Goal: Information Seeking & Learning: Find specific fact

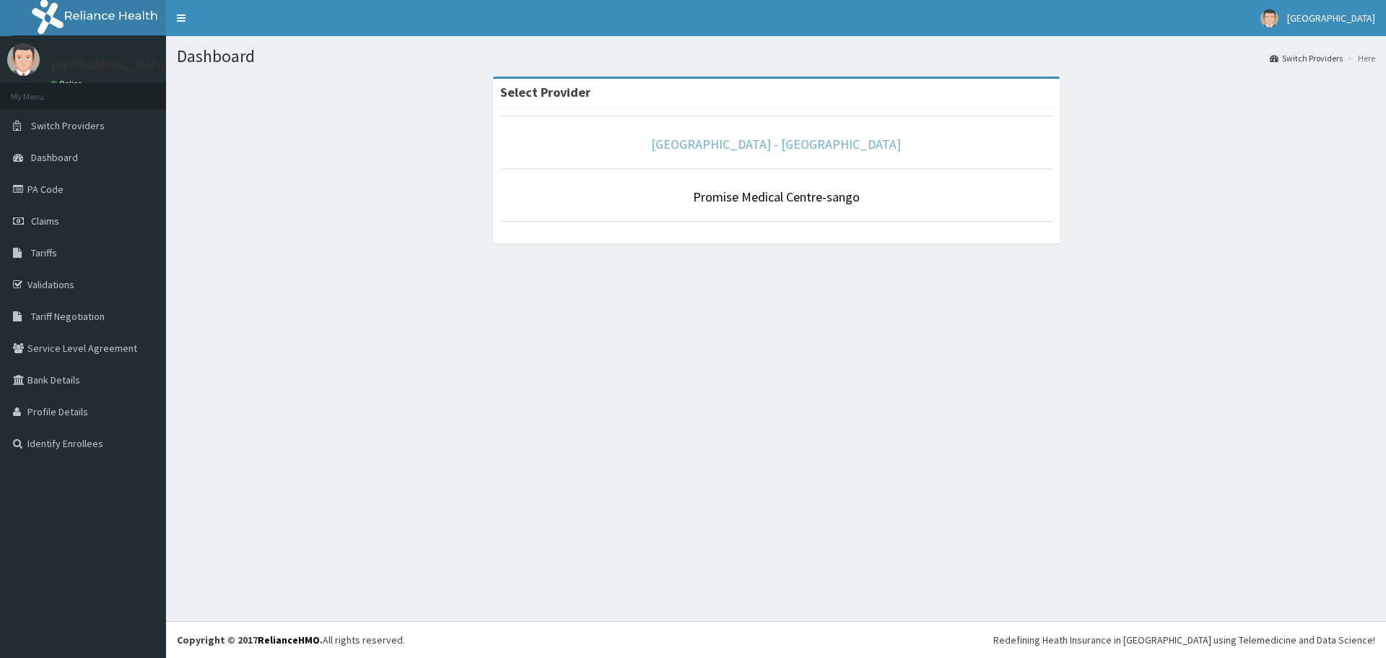
click at [738, 142] on link "[GEOGRAPHIC_DATA] - [GEOGRAPHIC_DATA]" at bounding box center [776, 144] width 250 height 17
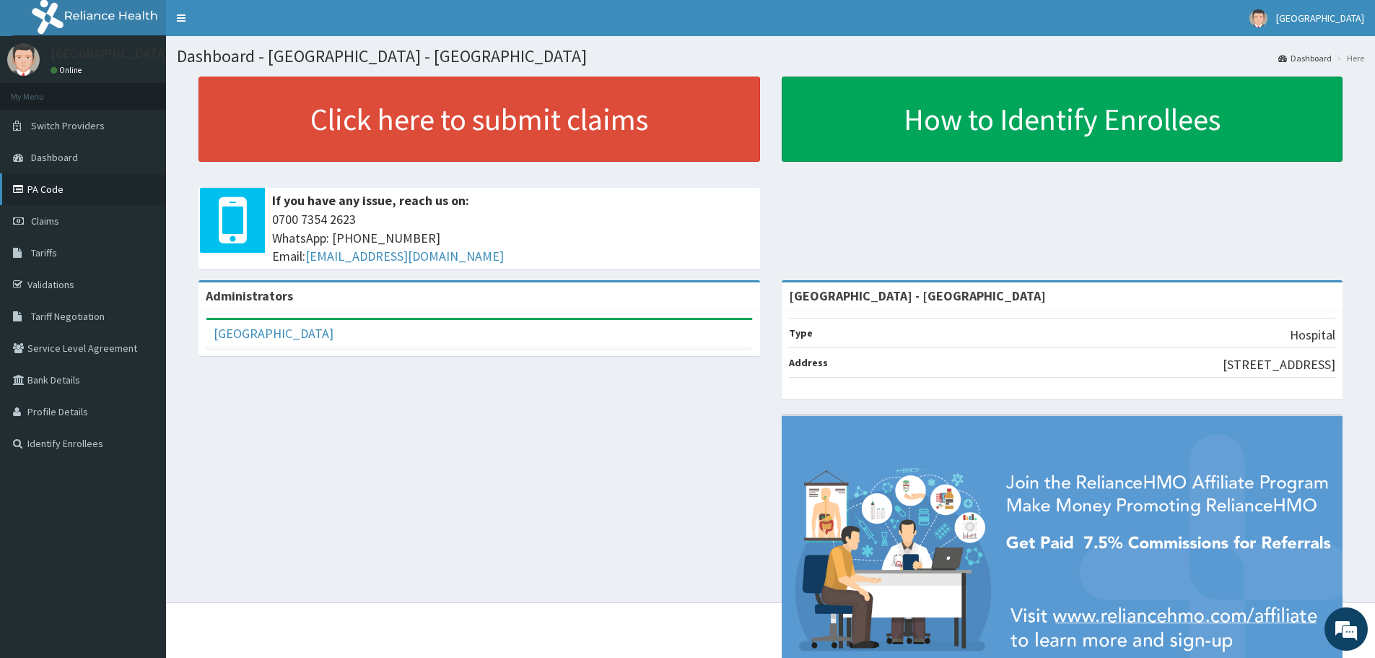
click at [51, 194] on link "PA Code" at bounding box center [83, 189] width 166 height 32
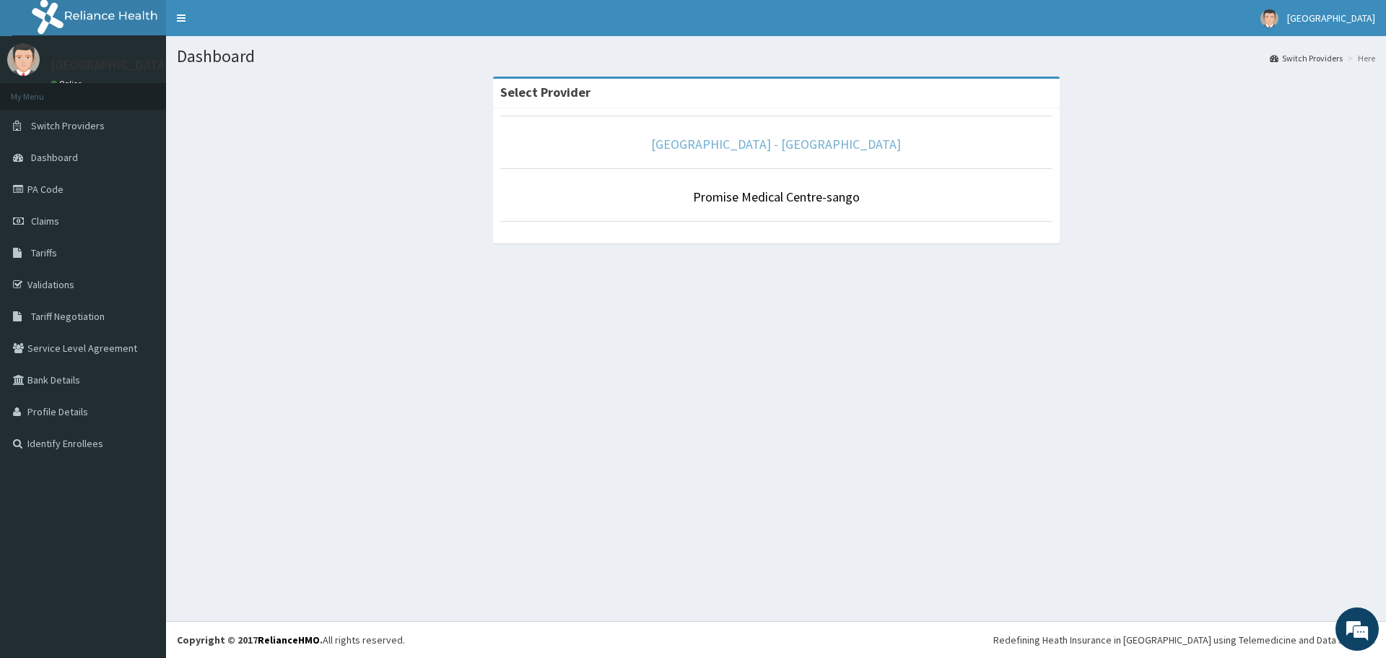
click at [754, 144] on link "[GEOGRAPHIC_DATA] - [GEOGRAPHIC_DATA]" at bounding box center [776, 144] width 250 height 17
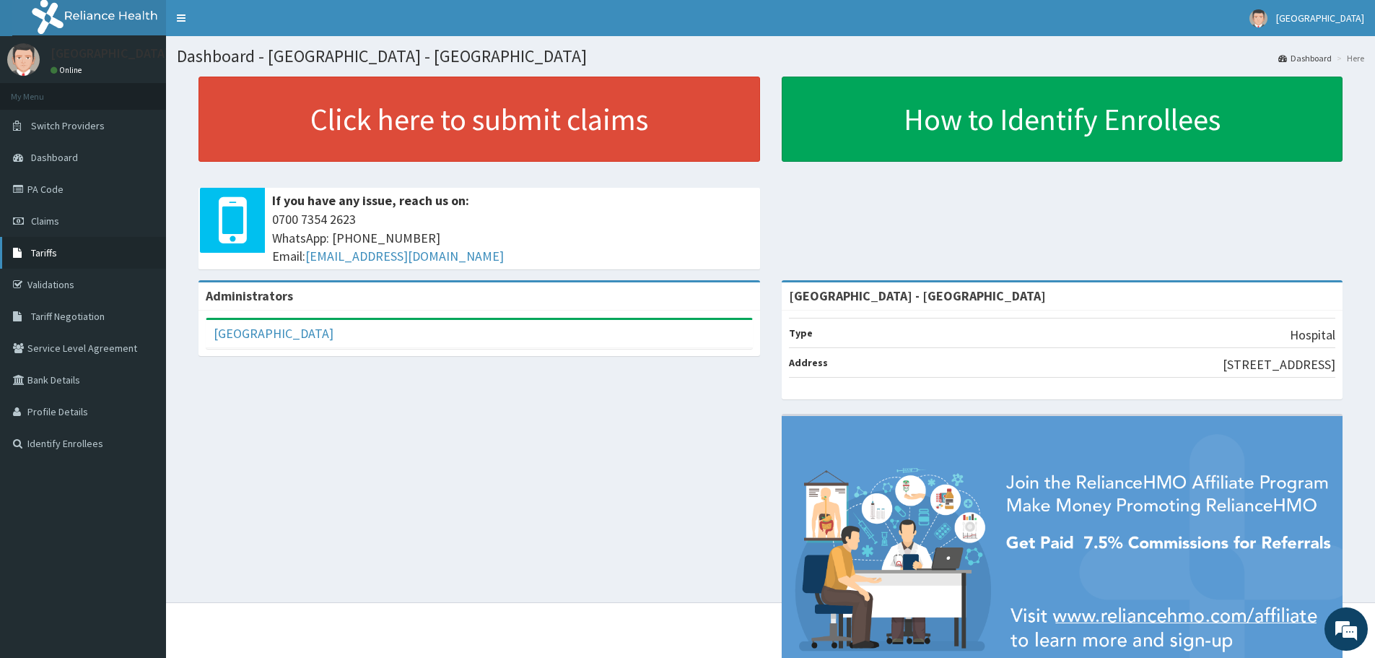
click at [32, 250] on span "Tariffs" at bounding box center [44, 252] width 26 height 13
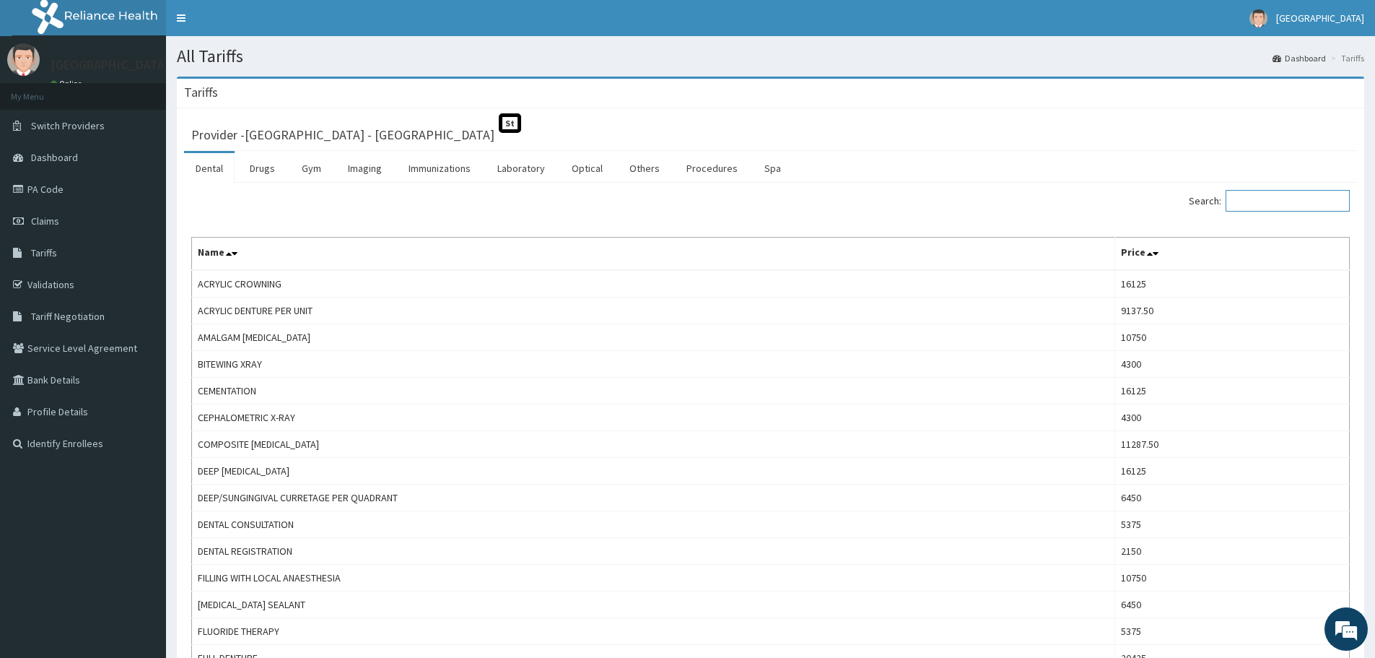
click at [1245, 196] on input "Search:" at bounding box center [1288, 201] width 124 height 22
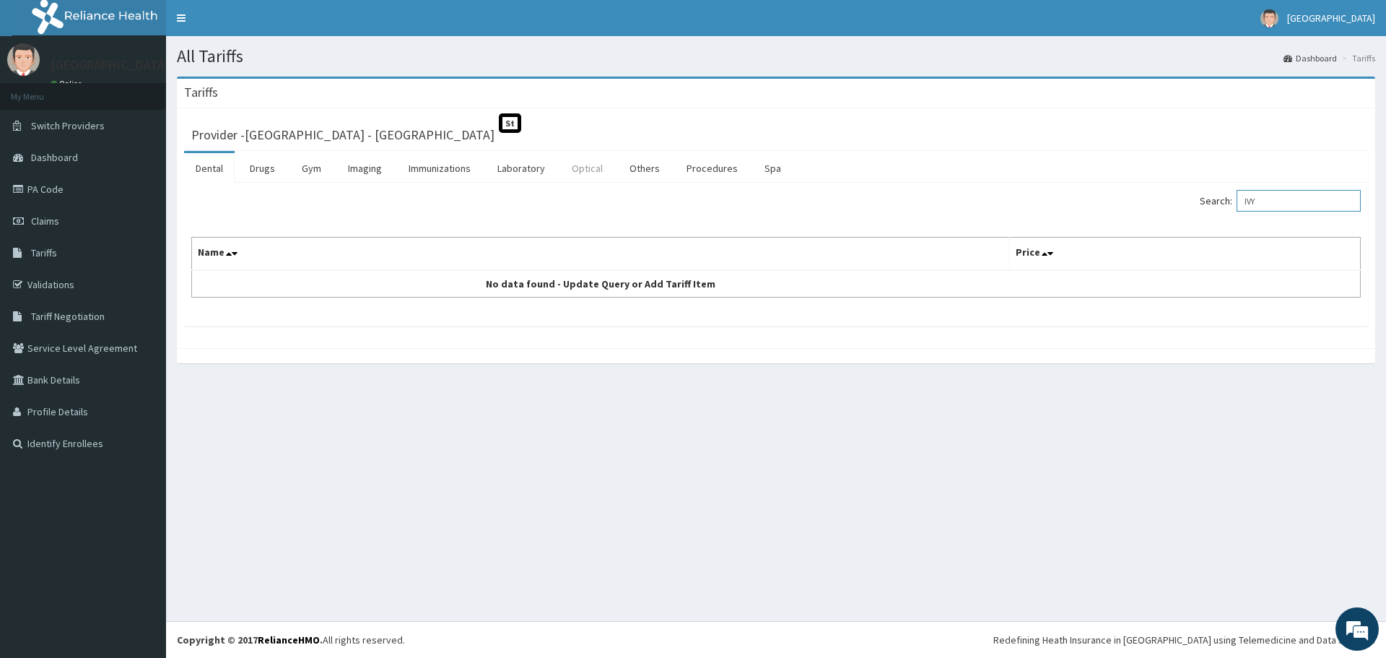
type input "IVY"
click at [575, 169] on link "Optical" at bounding box center [587, 168] width 54 height 30
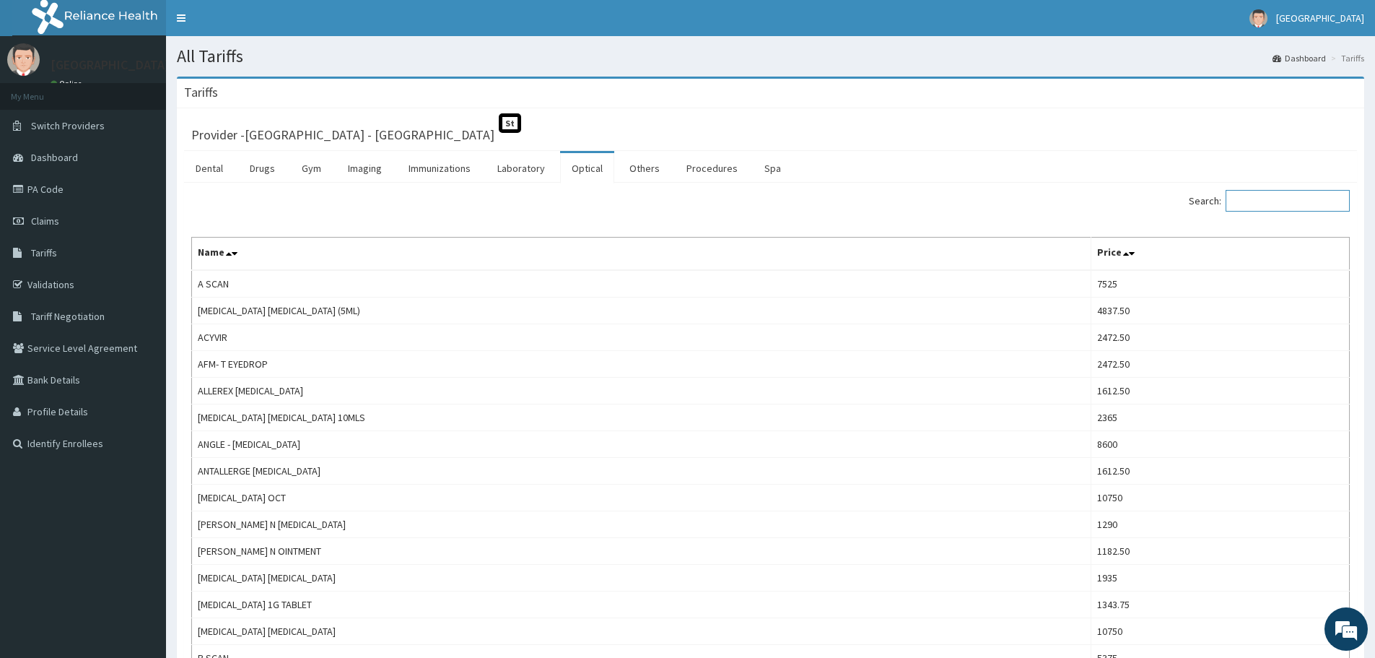
click at [1260, 201] on input "Search:" at bounding box center [1288, 201] width 124 height 22
type input "IVY"
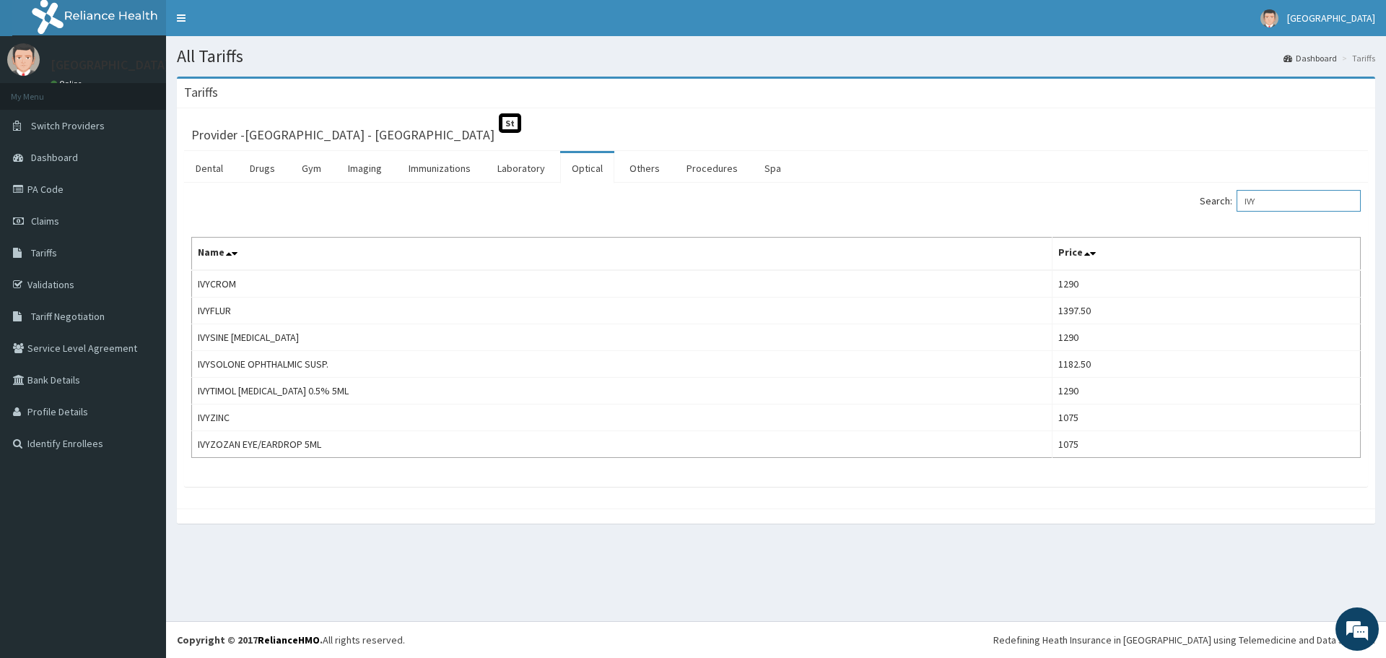
click at [1284, 197] on input "IVY" at bounding box center [1299, 201] width 124 height 22
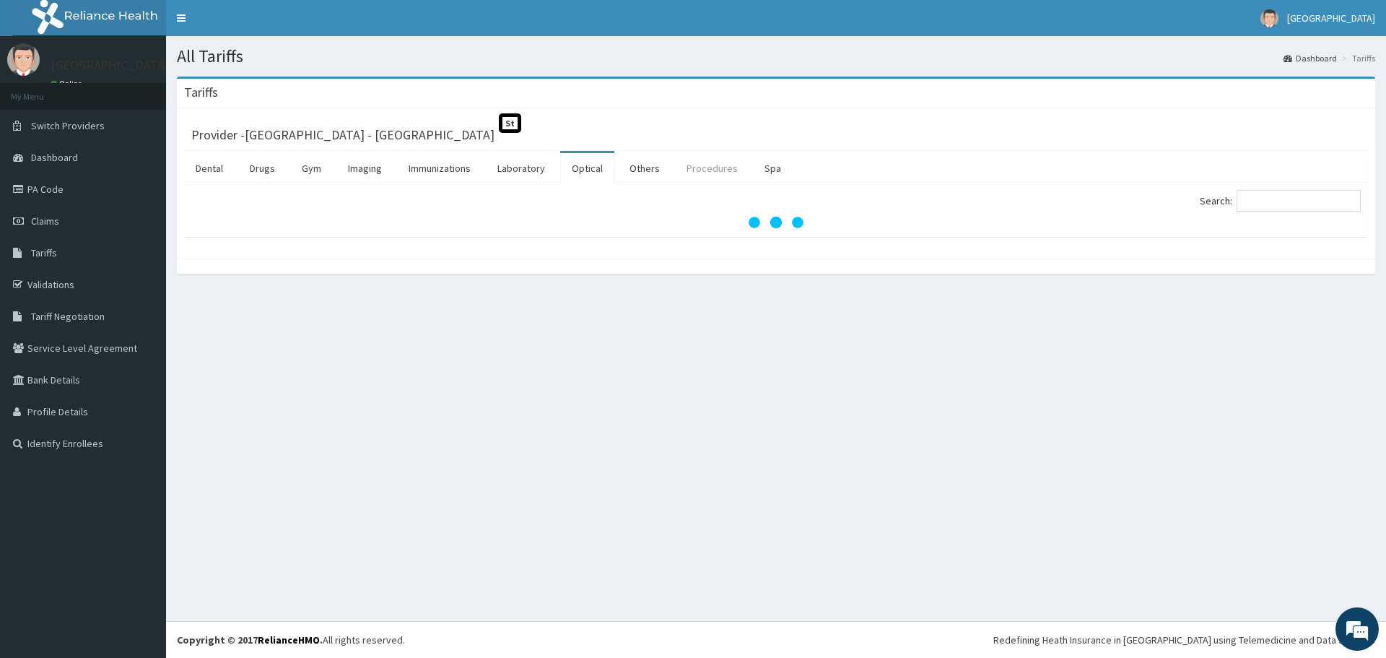
click at [702, 159] on link "Procedures" at bounding box center [712, 168] width 74 height 30
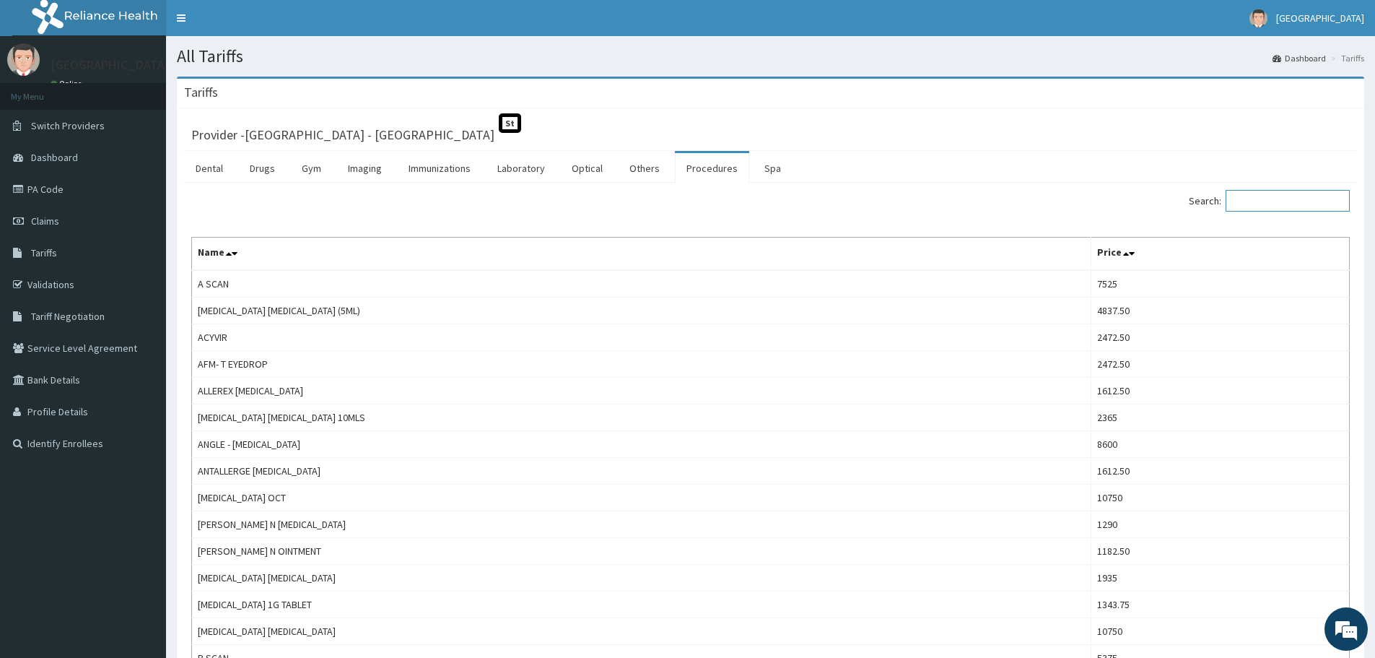
click at [1257, 193] on input "Search:" at bounding box center [1288, 201] width 124 height 22
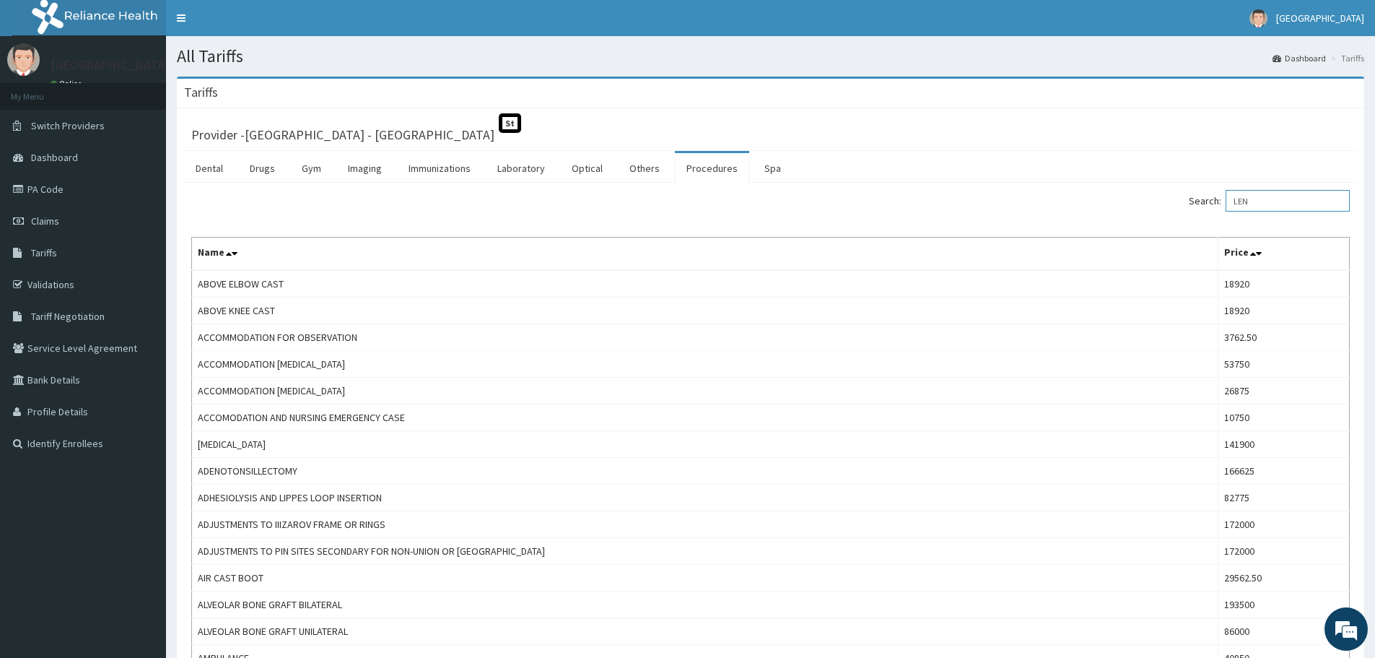
click at [1263, 198] on input "LEN" at bounding box center [1288, 201] width 124 height 22
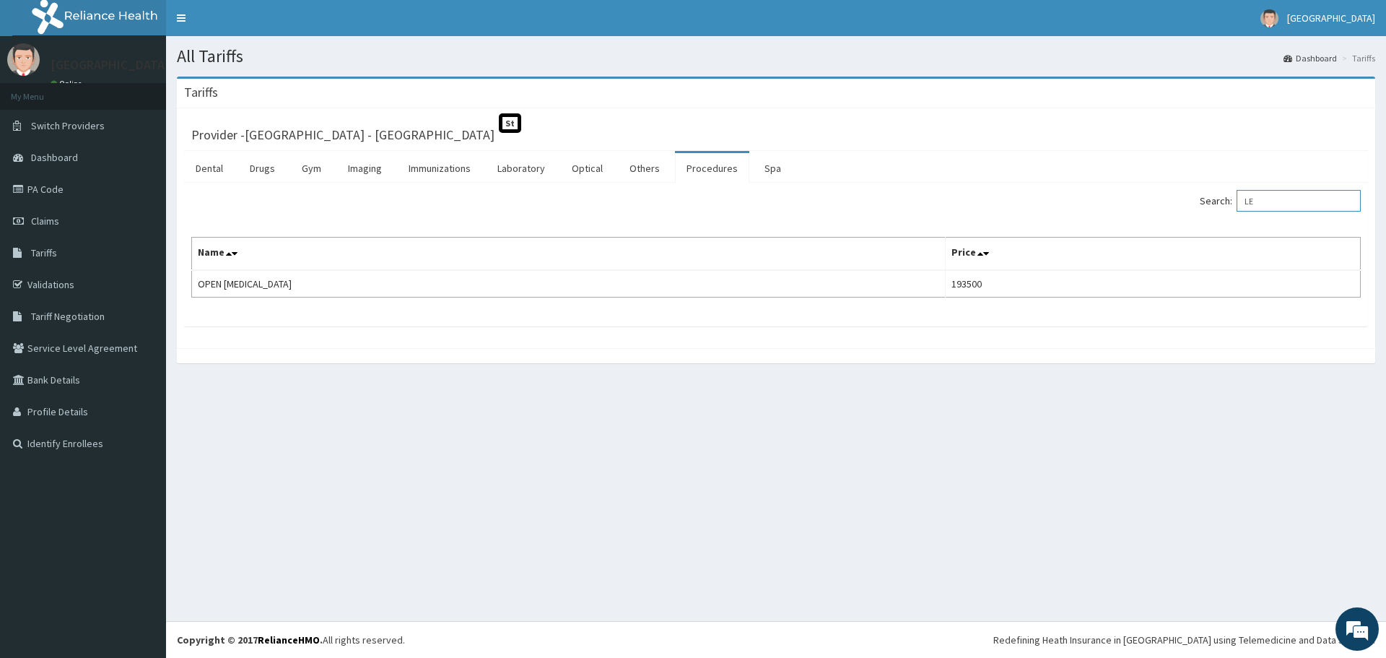
type input "L"
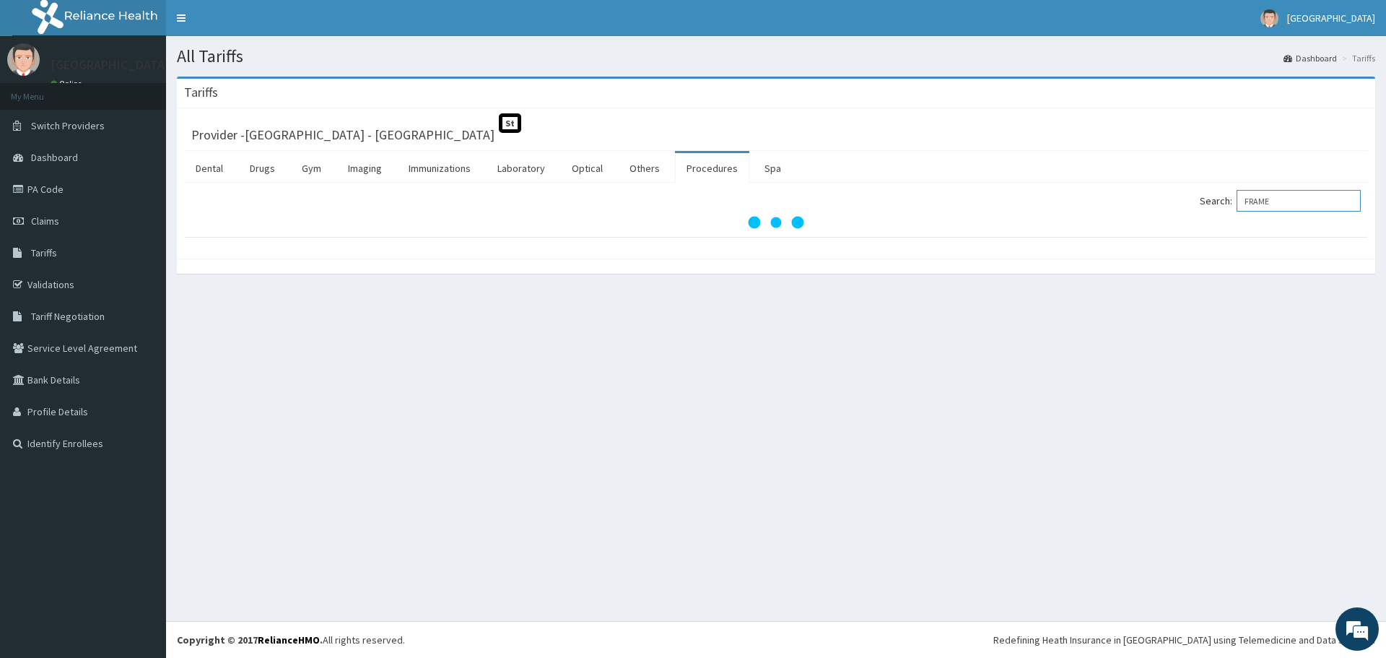
type input "FRAM"
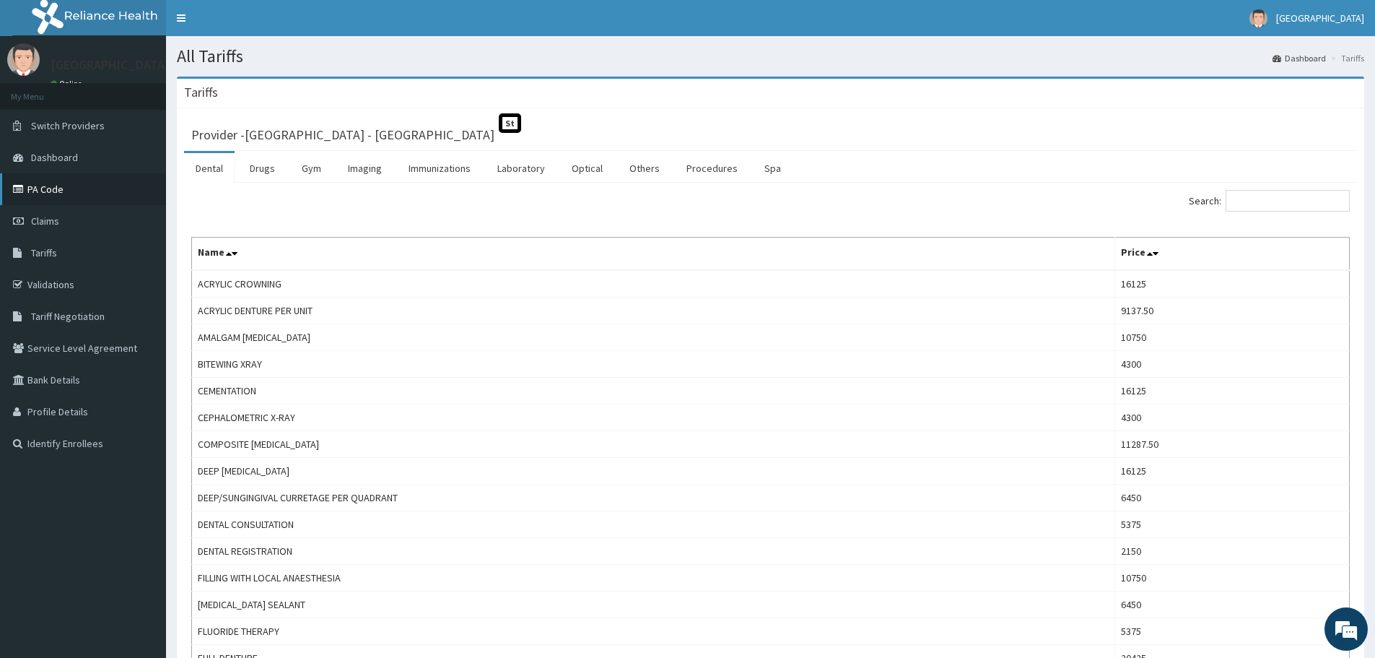
click at [67, 196] on link "PA Code" at bounding box center [83, 189] width 166 height 32
